Goal: Task Accomplishment & Management: Complete application form

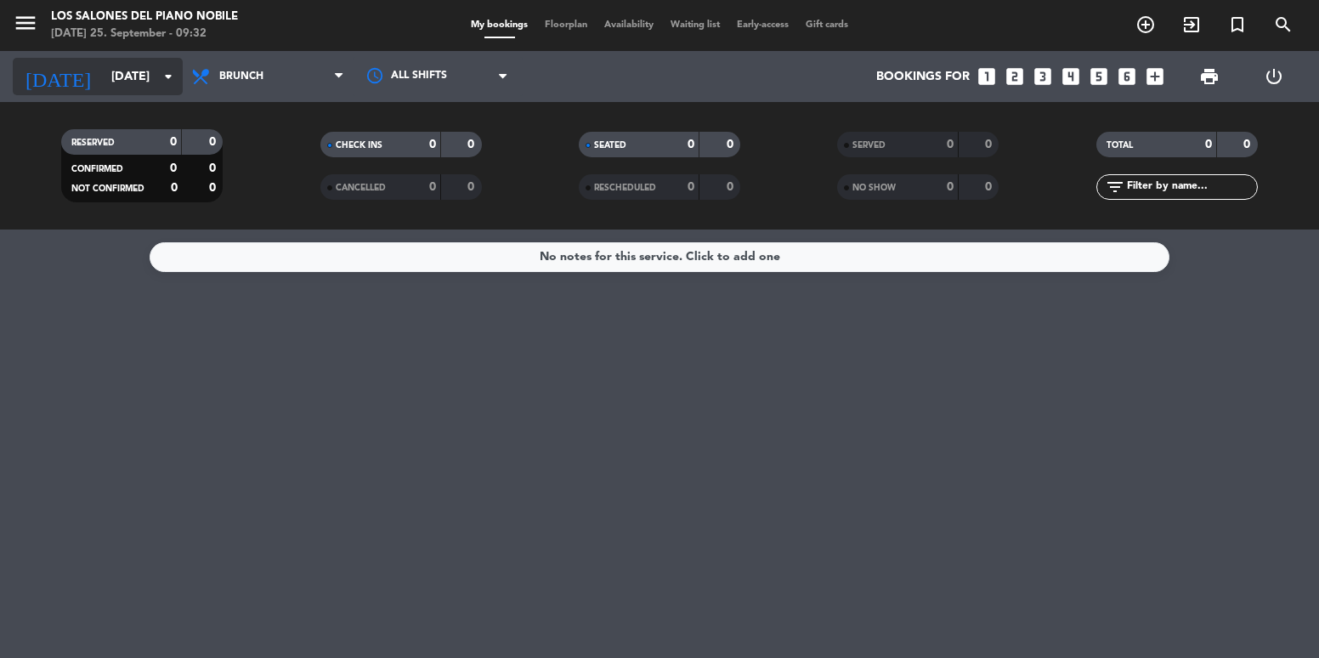
click at [113, 74] on input "[DATE]" at bounding box center [184, 76] width 162 height 31
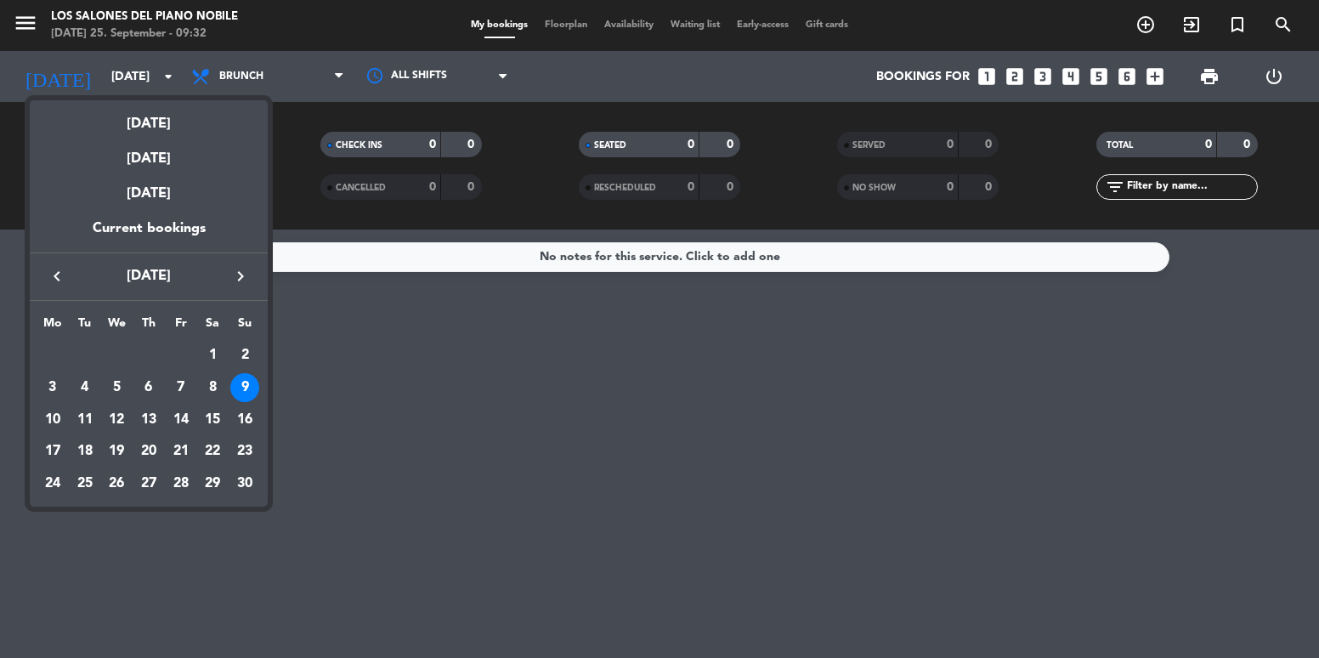
click at [396, 343] on div at bounding box center [659, 329] width 1319 height 658
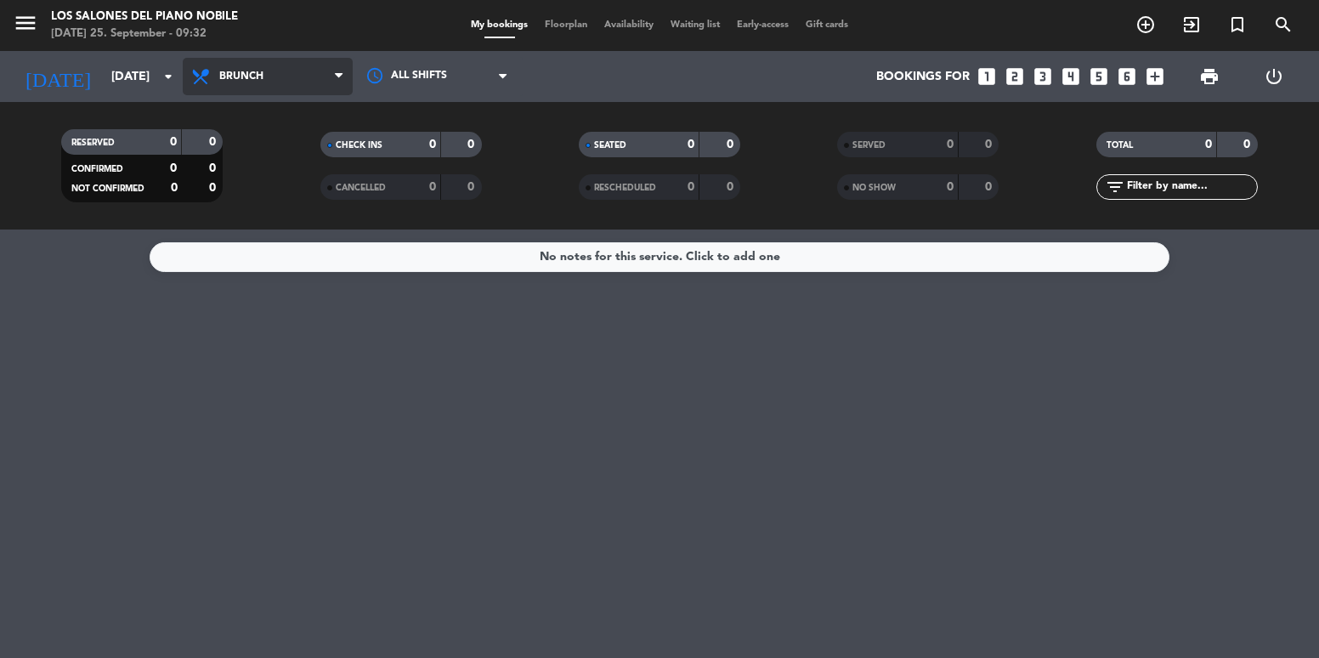
click at [270, 94] on span "Brunch" at bounding box center [268, 76] width 170 height 37
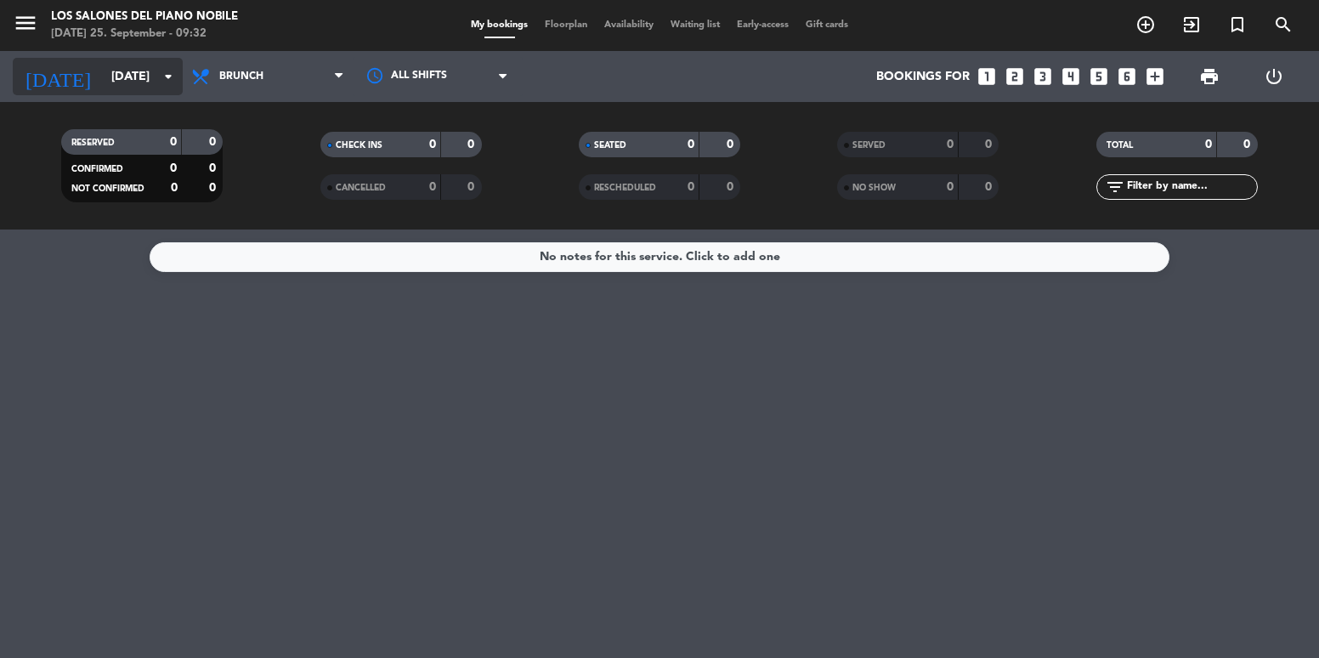
click at [132, 85] on input "[DATE]" at bounding box center [184, 76] width 162 height 31
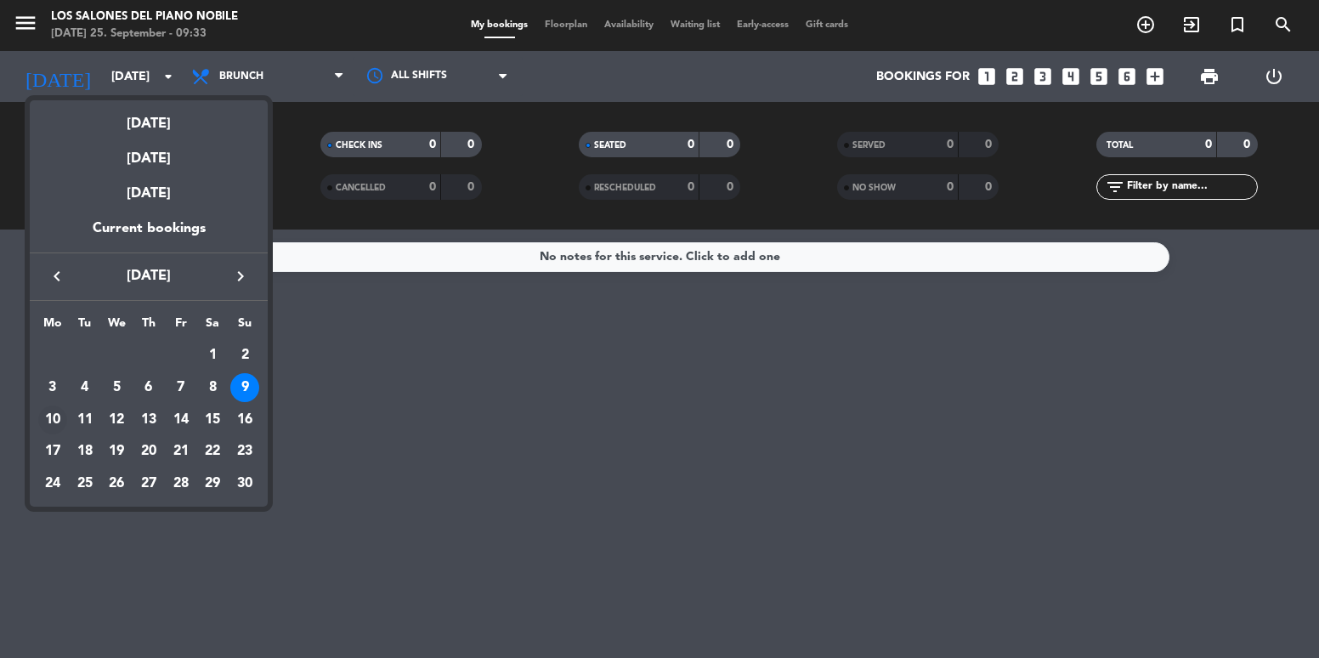
click at [49, 416] on div "10" at bounding box center [52, 420] width 29 height 29
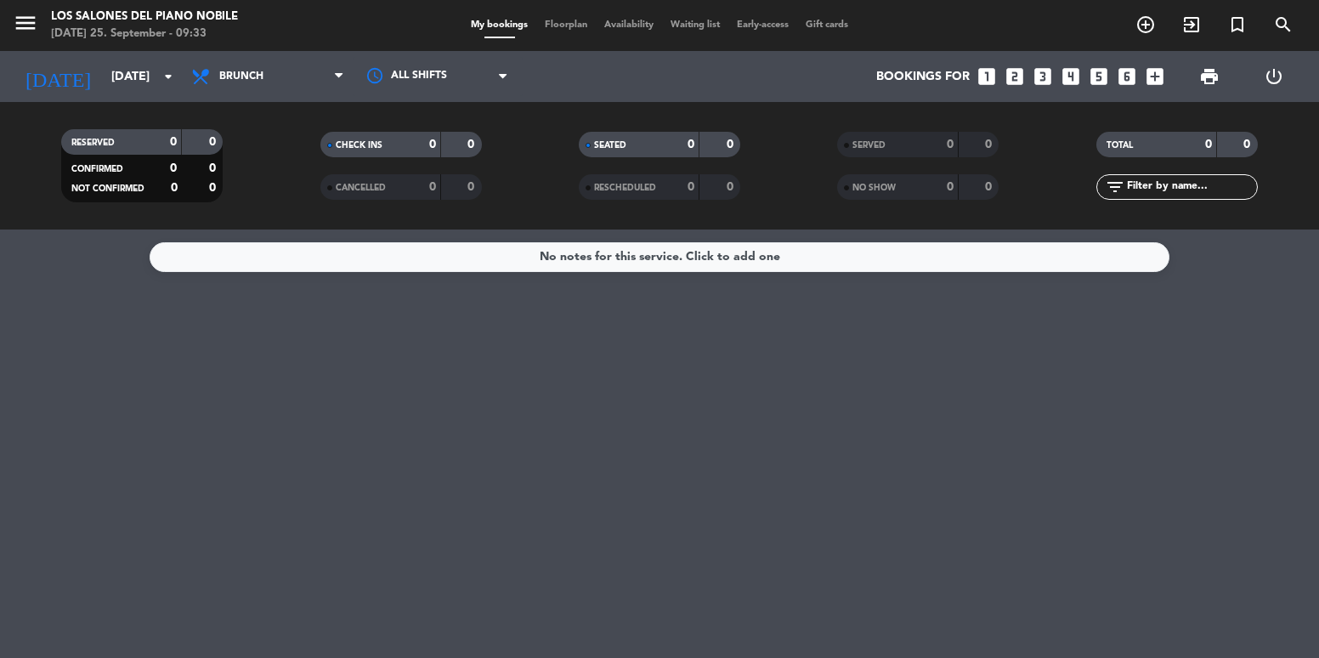
click at [138, 55] on div "[DATE] [DATE] arrow_drop_down" at bounding box center [98, 76] width 170 height 51
click at [139, 62] on input "[DATE]" at bounding box center [184, 76] width 162 height 31
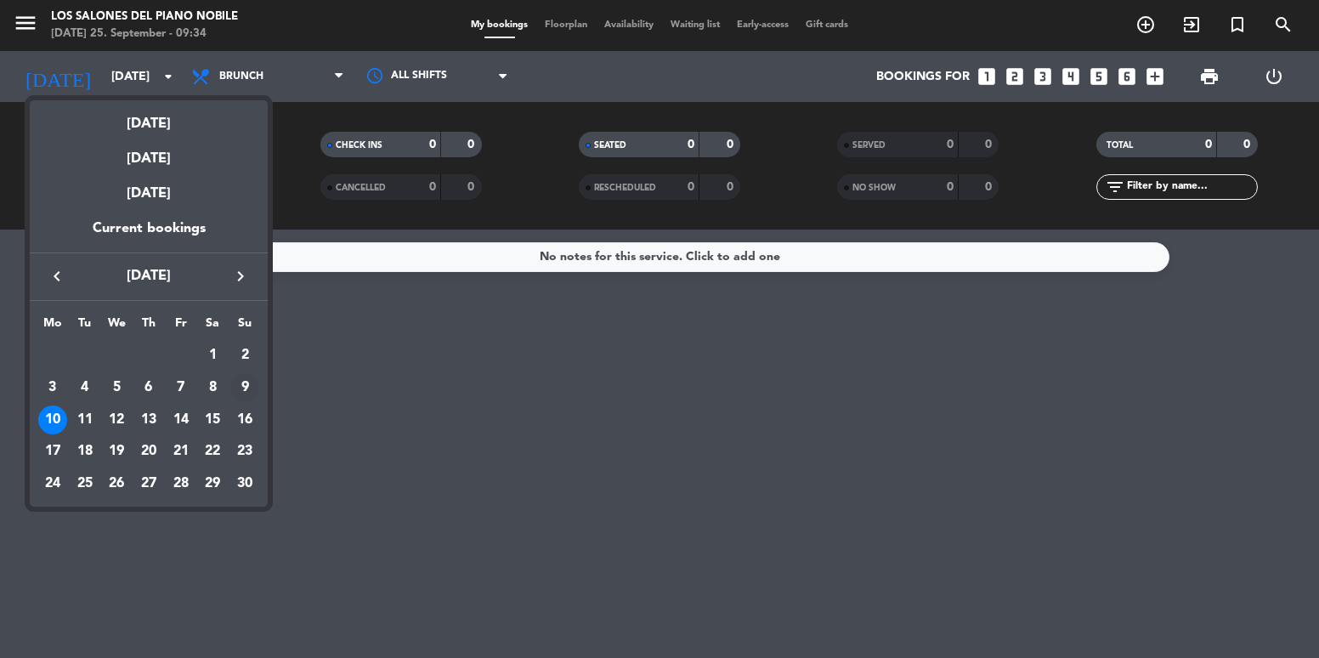
click at [254, 383] on div "9" at bounding box center [244, 387] width 29 height 29
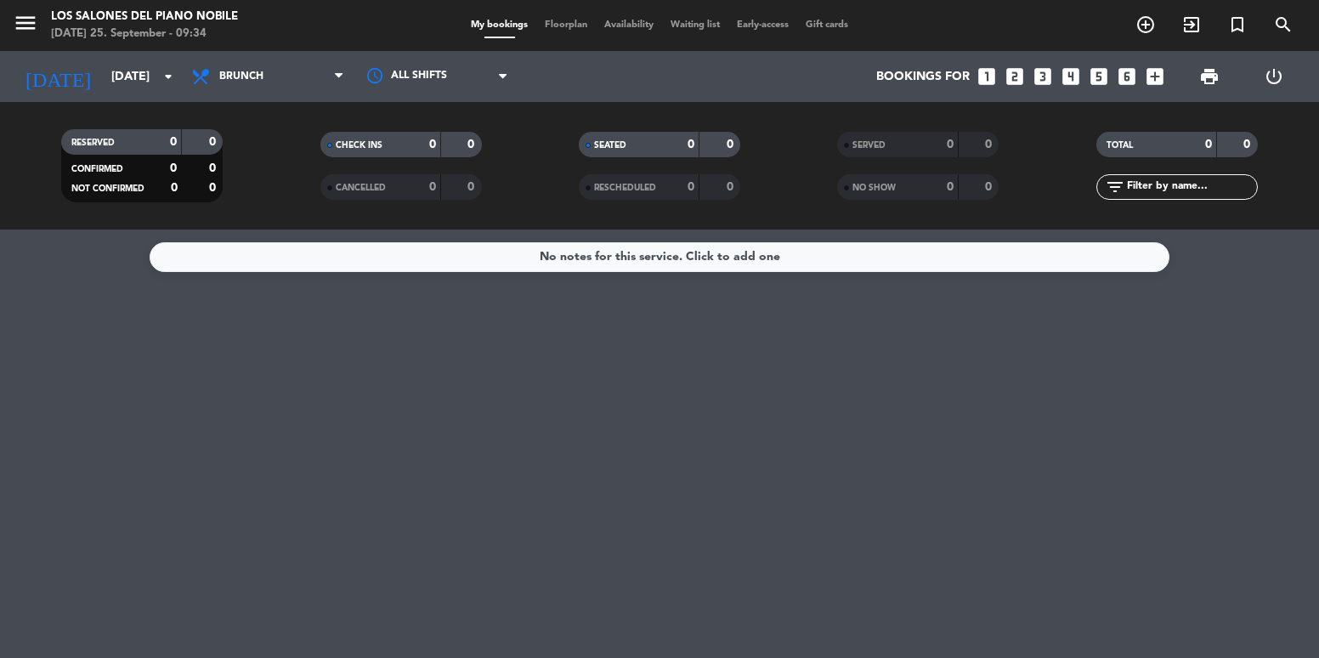
type input "[DATE]"
click at [1064, 77] on icon "looks_4" at bounding box center [1071, 76] width 22 height 22
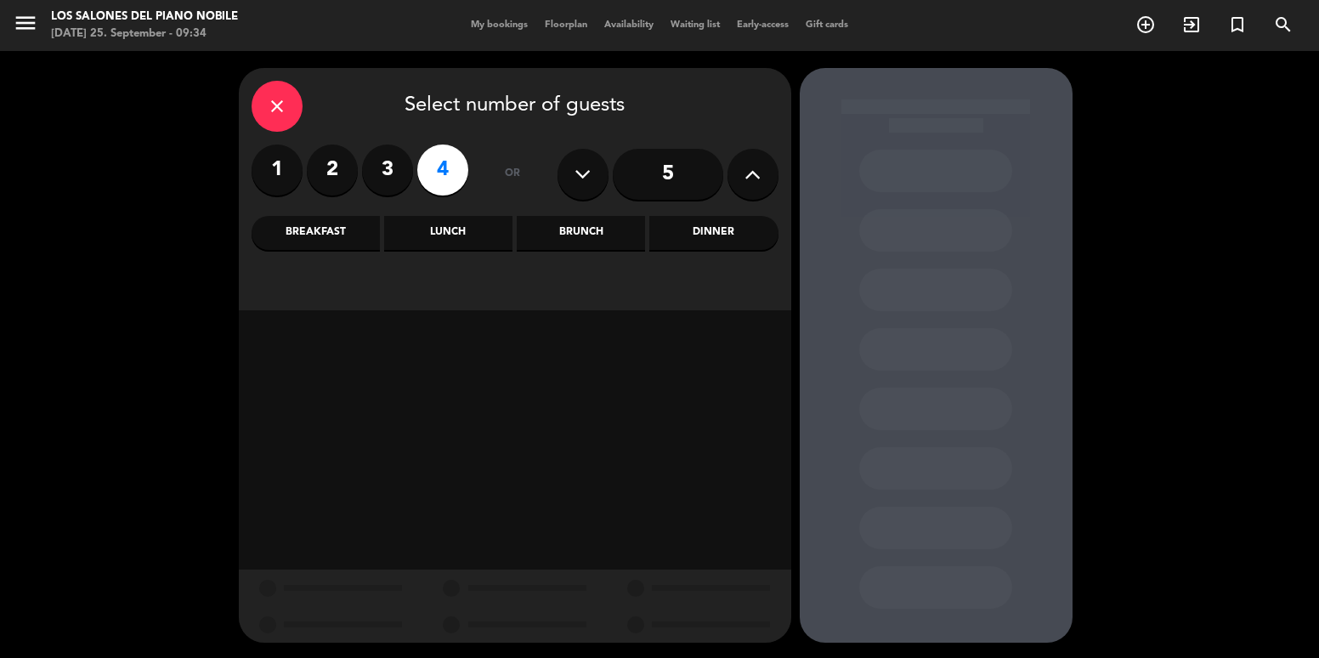
click at [693, 236] on div "Dinner" at bounding box center [714, 233] width 128 height 34
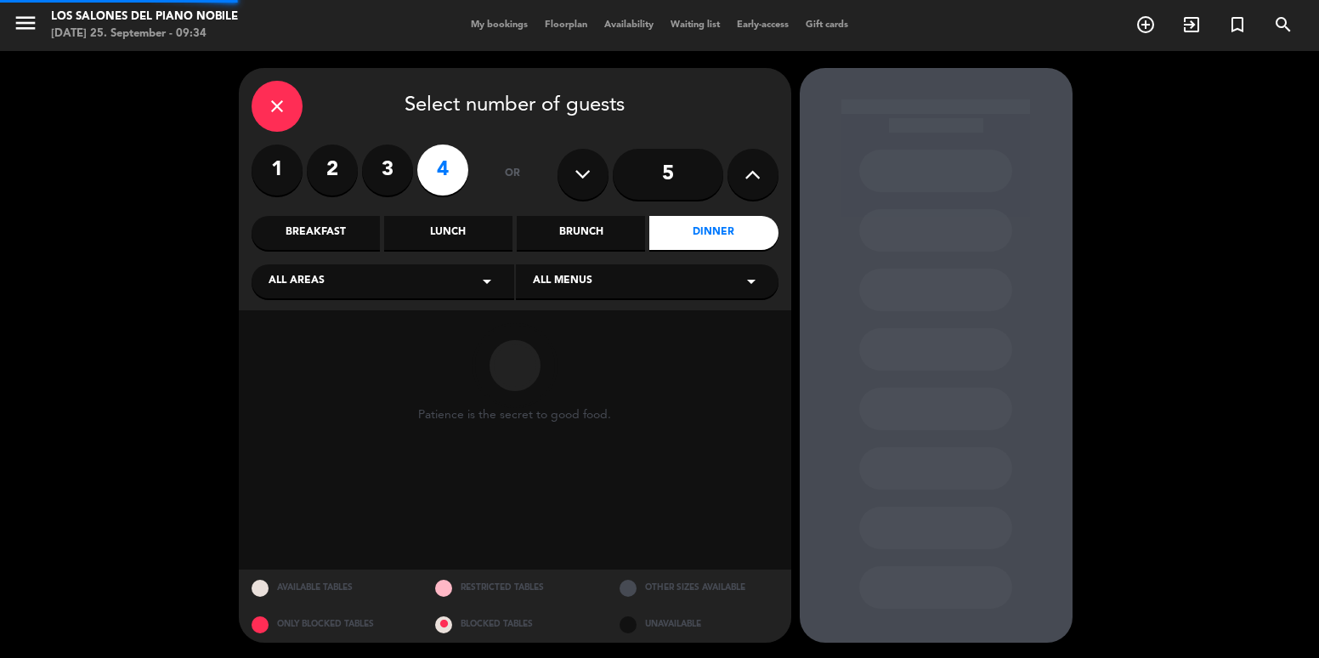
click at [618, 231] on div "Brunch" at bounding box center [581, 233] width 128 height 34
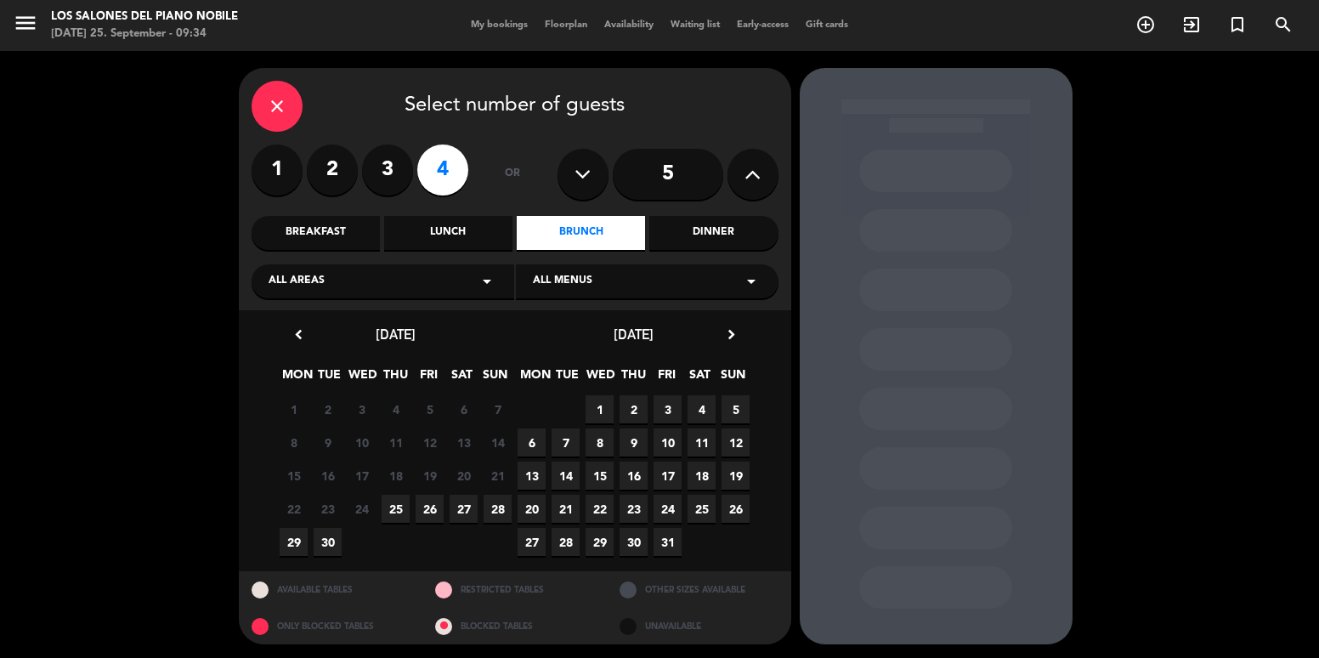
click at [729, 339] on icon "chevron_right" at bounding box center [732, 335] width 18 height 18
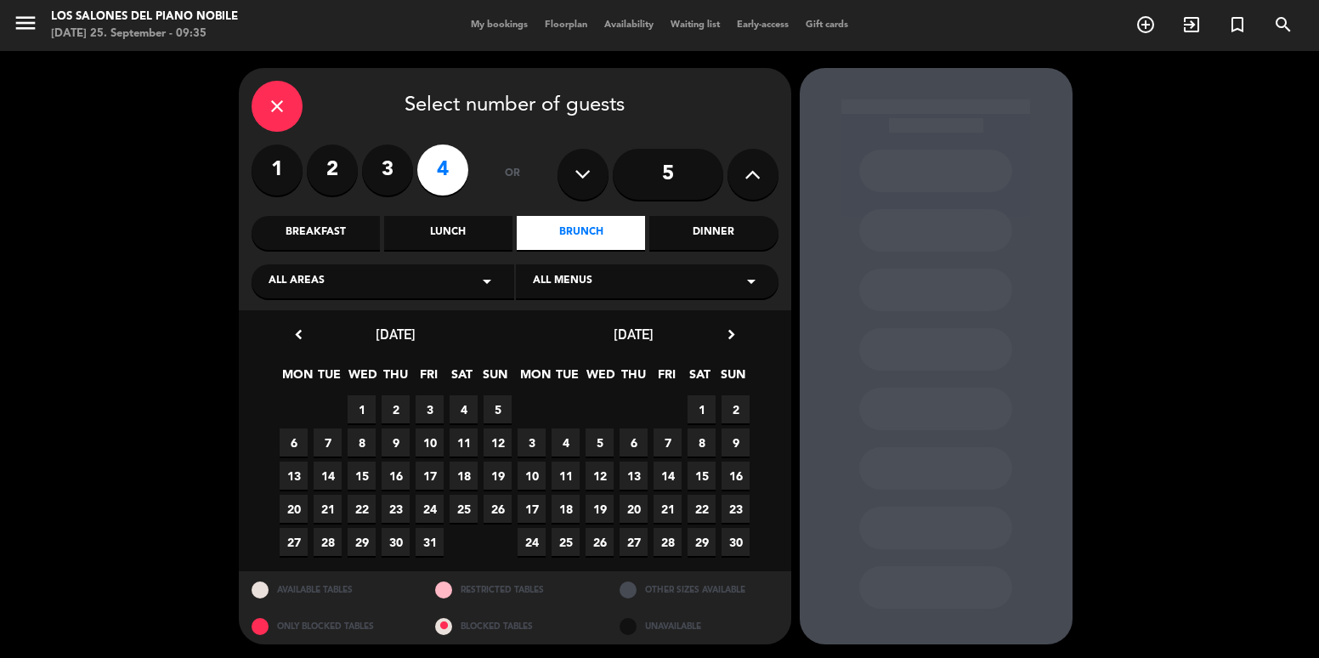
click at [736, 450] on span "9" at bounding box center [736, 442] width 28 height 28
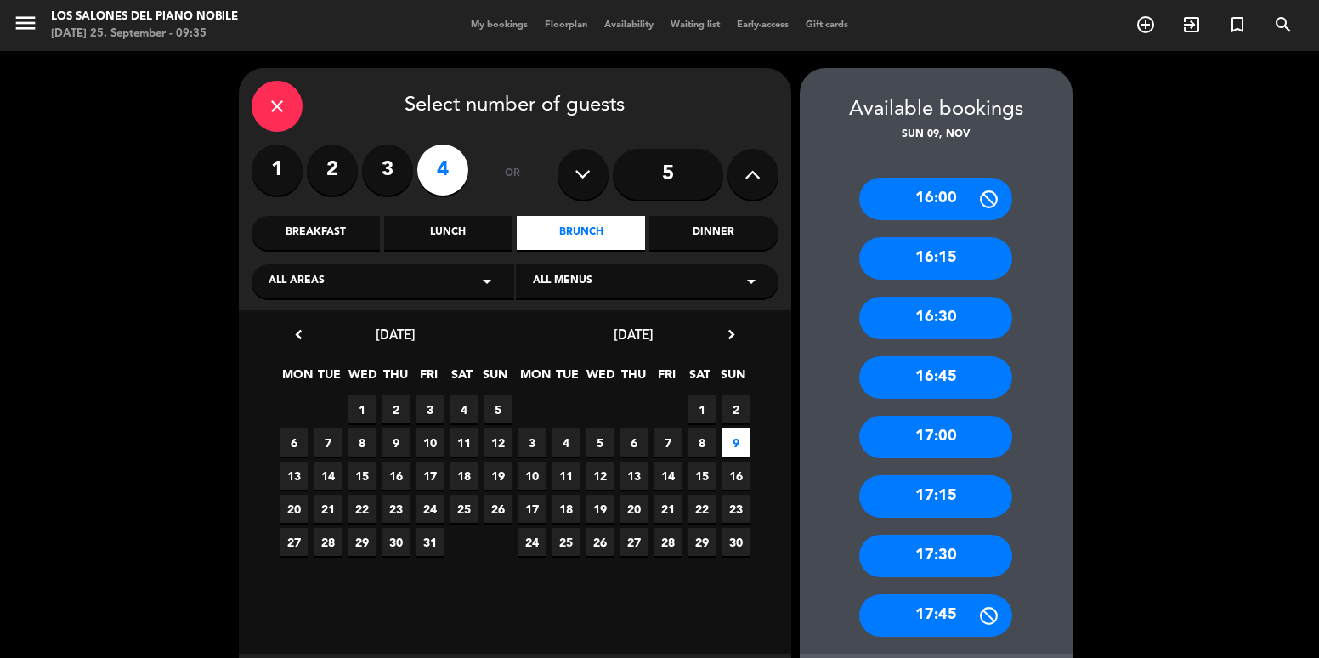
click at [942, 613] on div "17:45" at bounding box center [936, 615] width 153 height 43
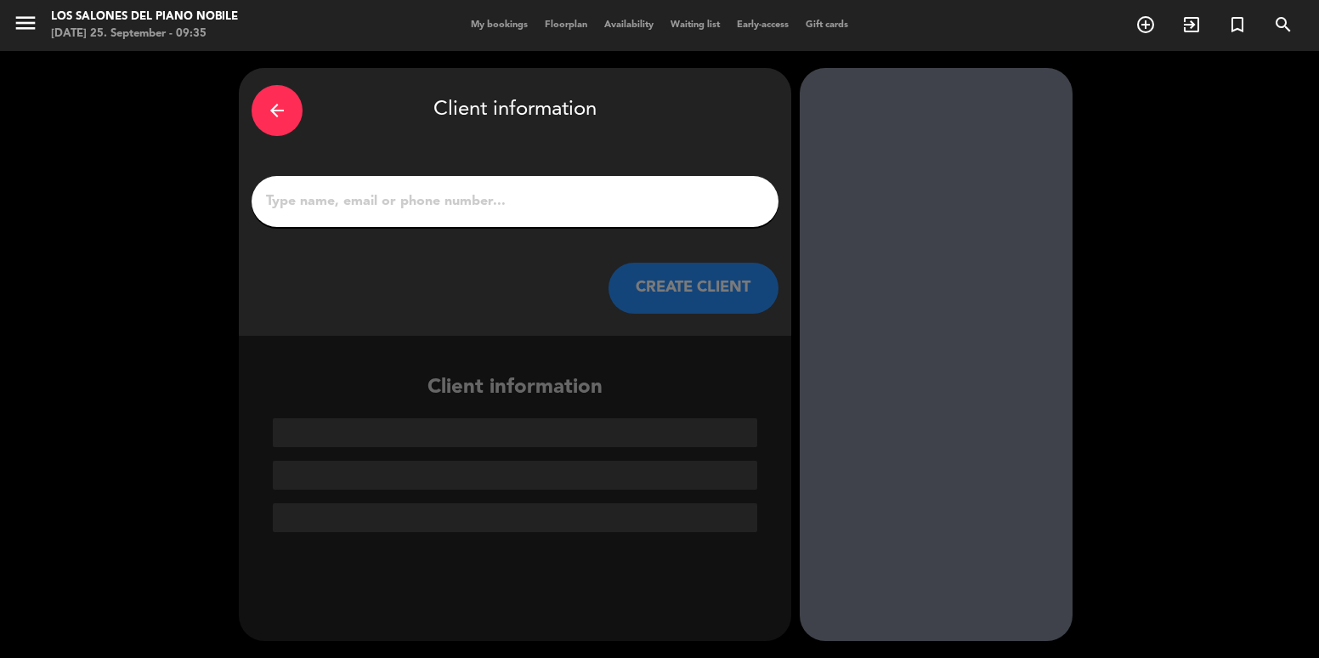
click at [436, 195] on input "1" at bounding box center [515, 202] width 502 height 24
click at [443, 203] on input "1" at bounding box center [515, 202] width 502 height 24
click at [379, 188] on div at bounding box center [515, 201] width 527 height 51
click at [393, 196] on input "1" at bounding box center [515, 202] width 502 height 24
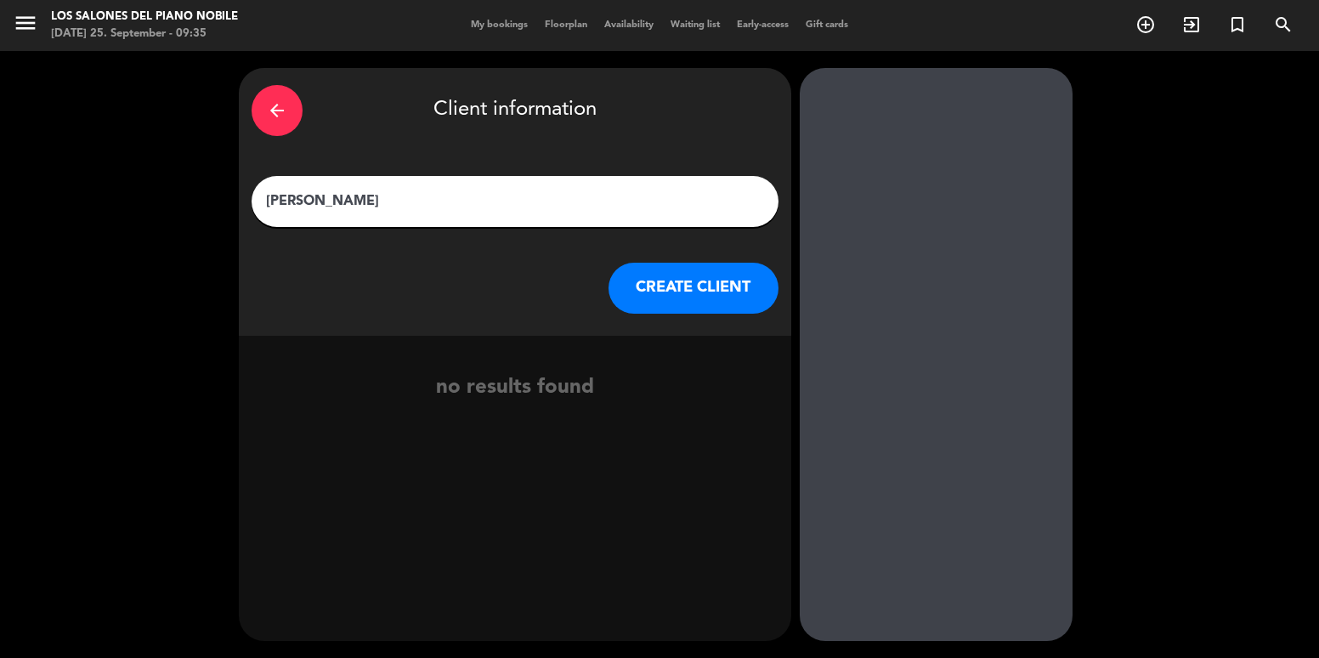
type input "[PERSON_NAME]"
click at [738, 281] on button "CREATE CLIENT" at bounding box center [694, 288] width 170 height 51
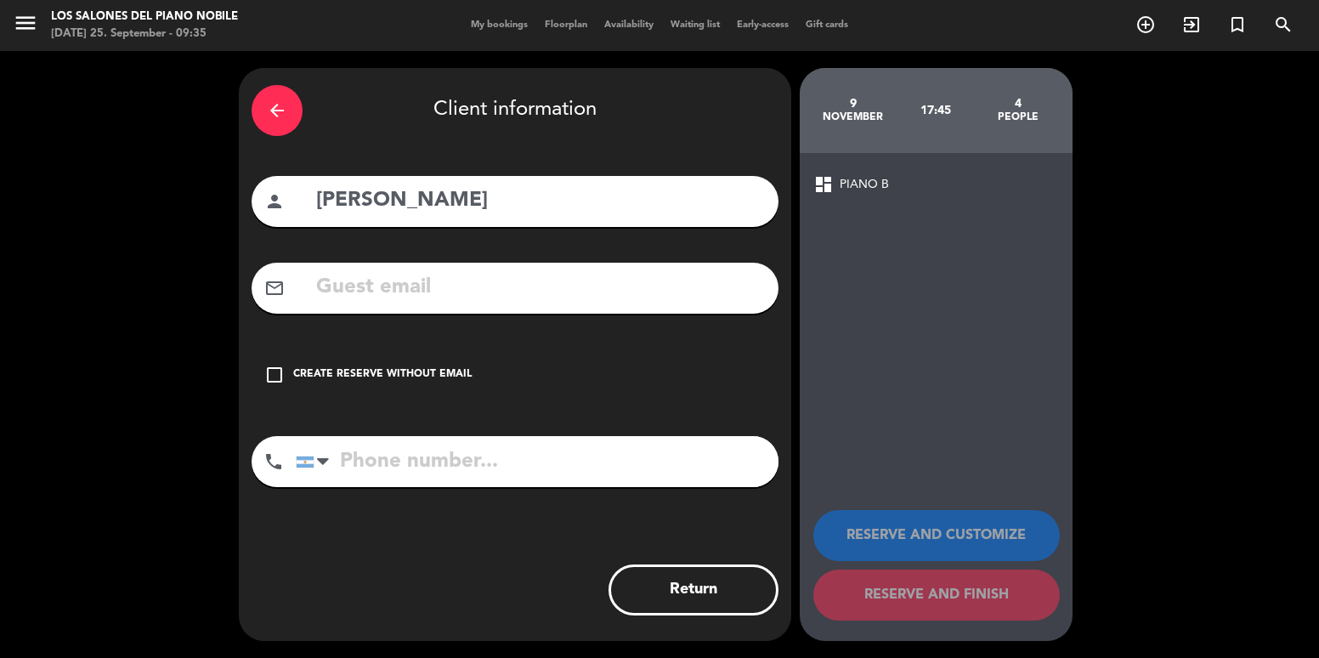
click at [426, 291] on input "text" at bounding box center [540, 287] width 451 height 35
paste input "[EMAIL_ADDRESS][DOMAIN_NAME]"
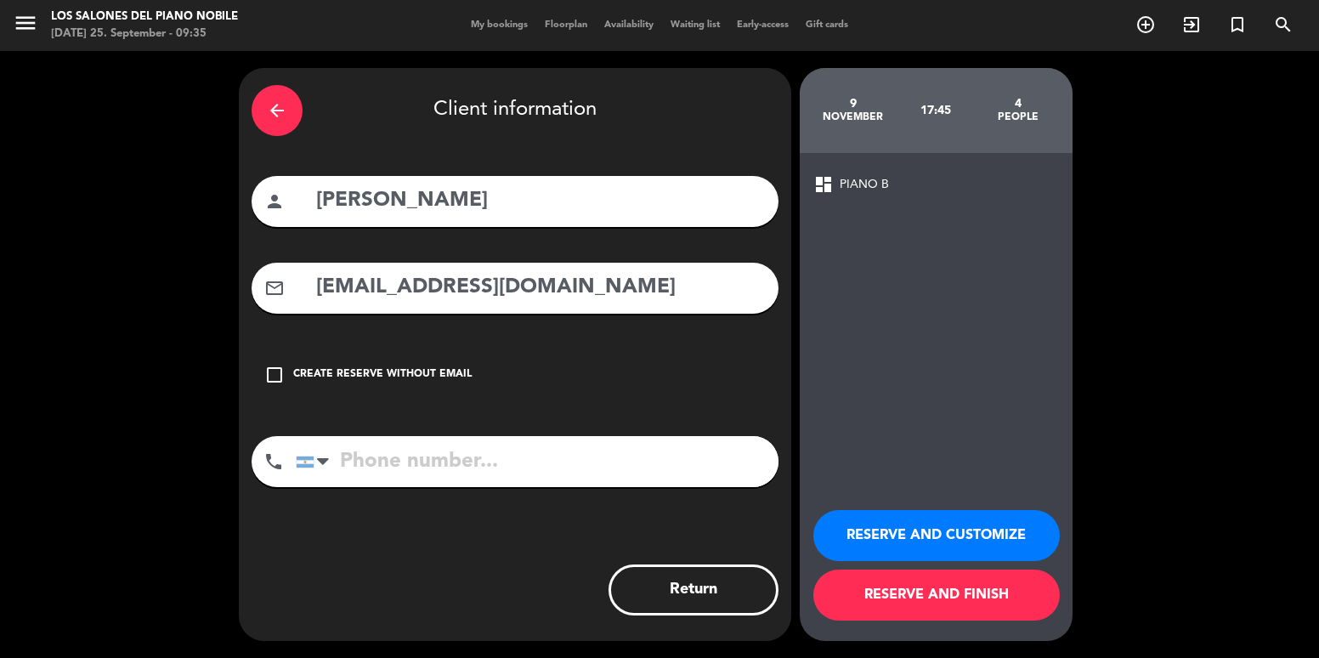
type input "[EMAIL_ADDRESS][DOMAIN_NAME]"
drag, startPoint x: 842, startPoint y: 102, endPoint x: 960, endPoint y: 111, distance: 118.5
click at [960, 111] on div "[DATE] 17:45 4 people" at bounding box center [936, 110] width 273 height 85
drag, startPoint x: 996, startPoint y: 98, endPoint x: 1047, endPoint y: 124, distance: 58.2
click at [1047, 124] on div "4 people" at bounding box center [1018, 111] width 82 height 60
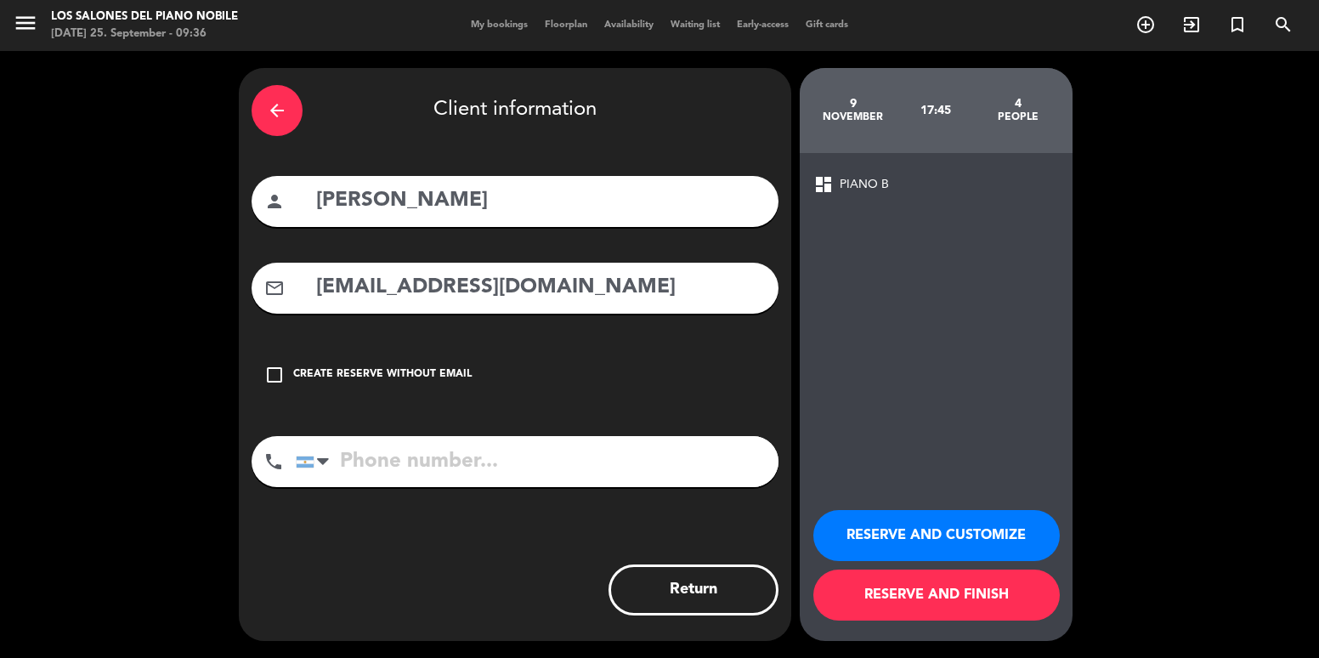
click at [968, 536] on button "RESERVE AND CUSTOMIZE" at bounding box center [937, 535] width 247 height 51
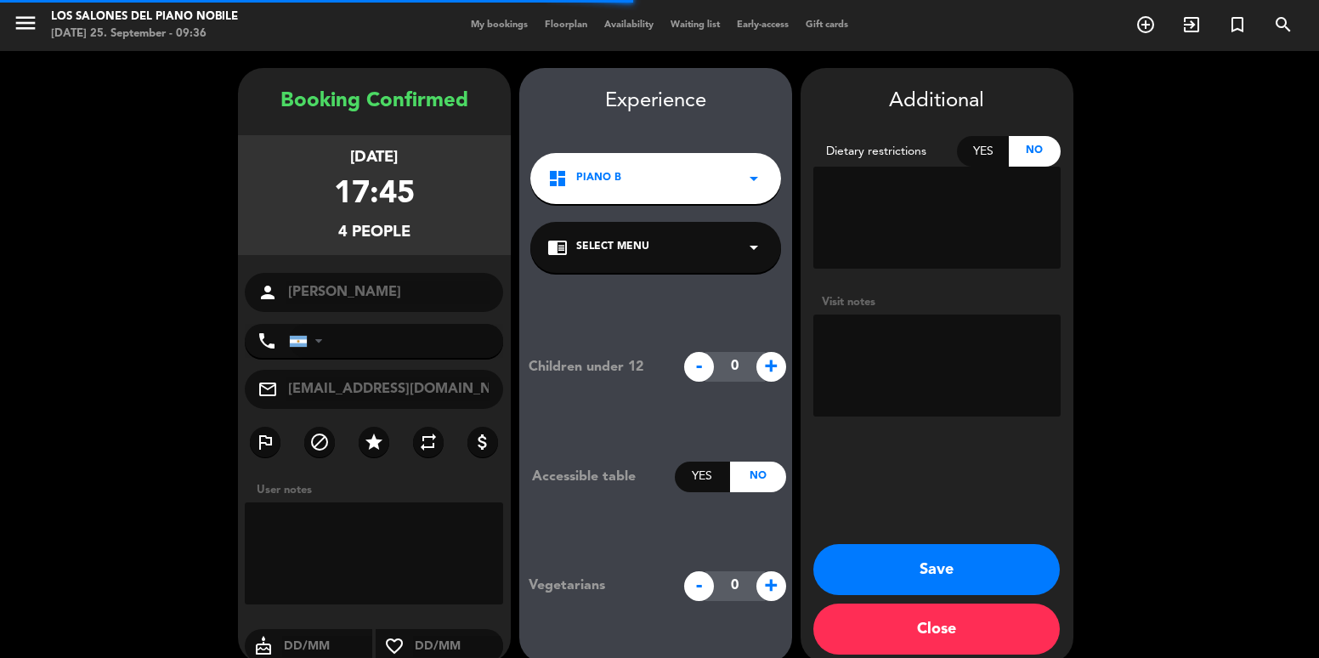
scroll to position [22, 0]
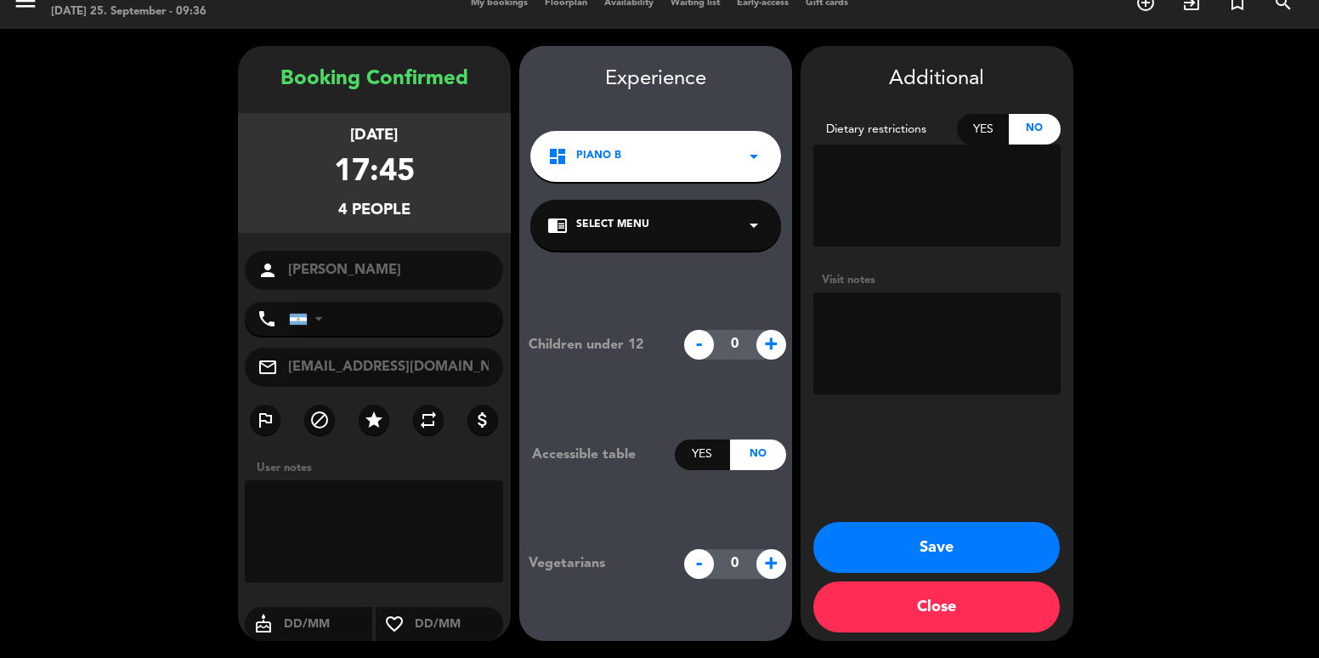
click at [846, 340] on textarea at bounding box center [937, 343] width 247 height 102
paste textarea "#V-PP3I0-BUEPH"
type textarea "#V-PP3I0-BUEPH"
click at [999, 536] on button "Save" at bounding box center [937, 547] width 247 height 51
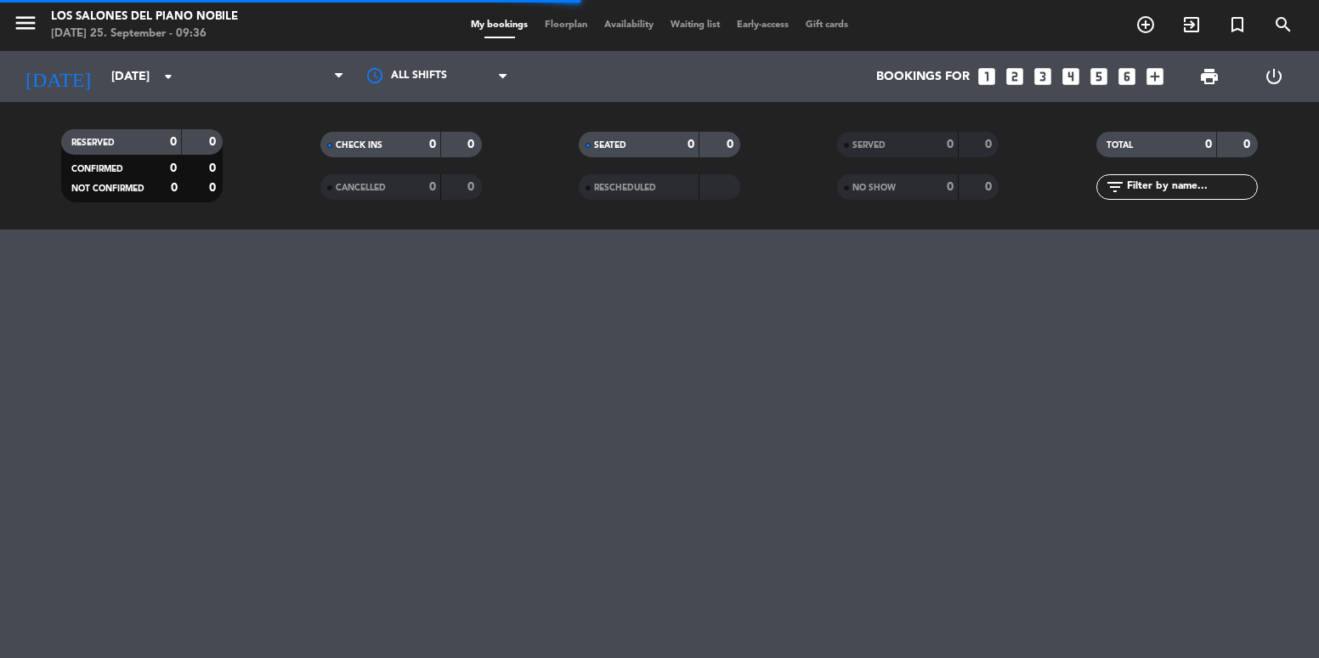
click at [996, 543] on div "menu Los Salones del Piano [PERSON_NAME] [DATE] 25. September - 09:36 My bookin…" at bounding box center [659, 329] width 1319 height 658
